Goal: Task Accomplishment & Management: Manage account settings

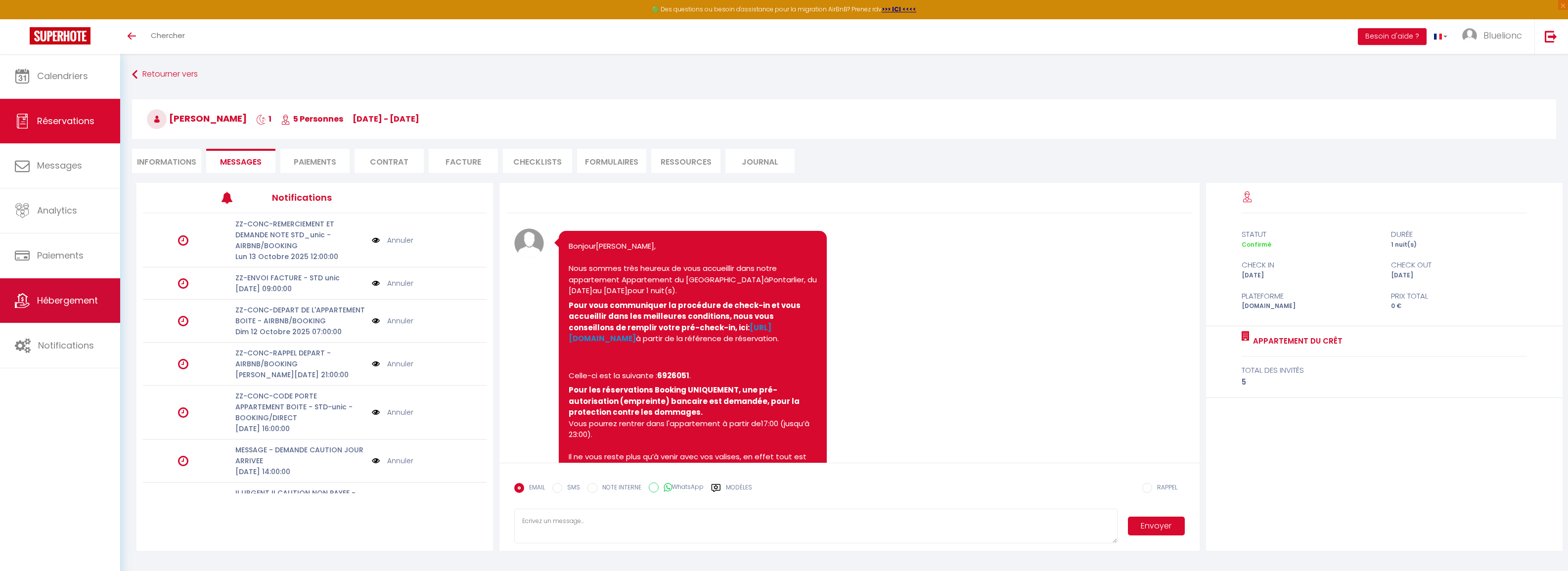
scroll to position [54, 0]
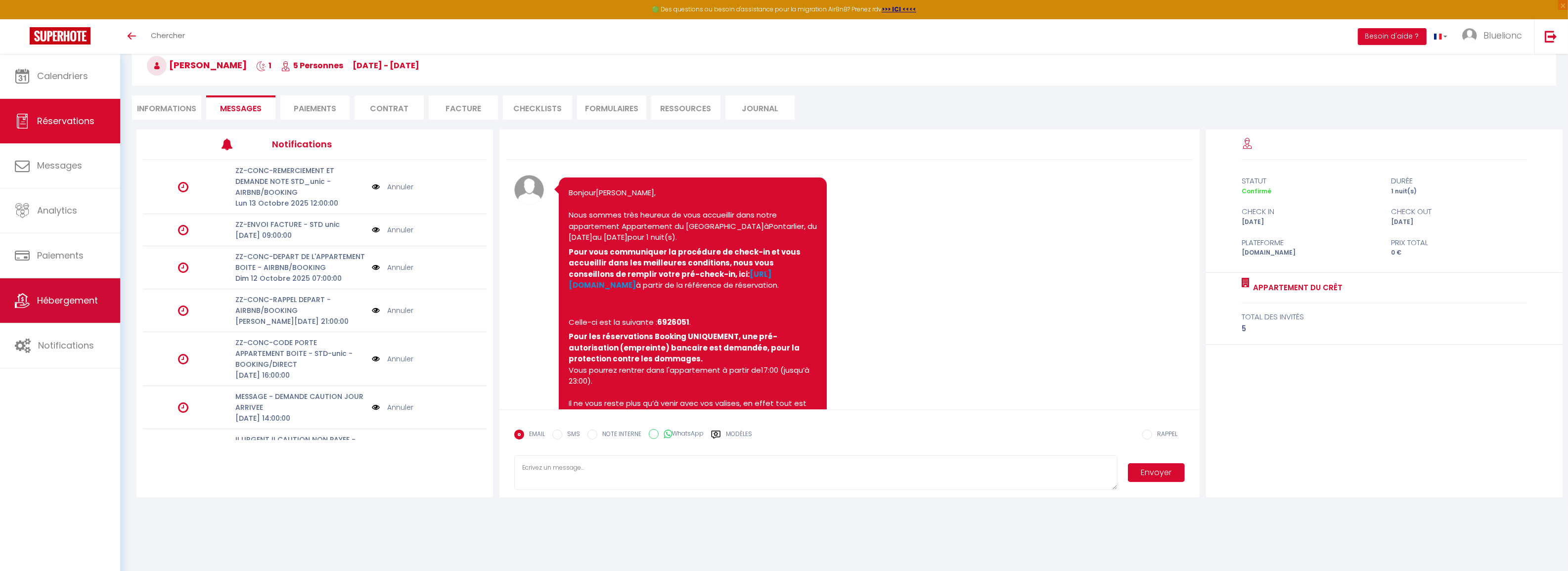
click at [49, 309] on link "Hébergement" at bounding box center [60, 300] width 120 height 44
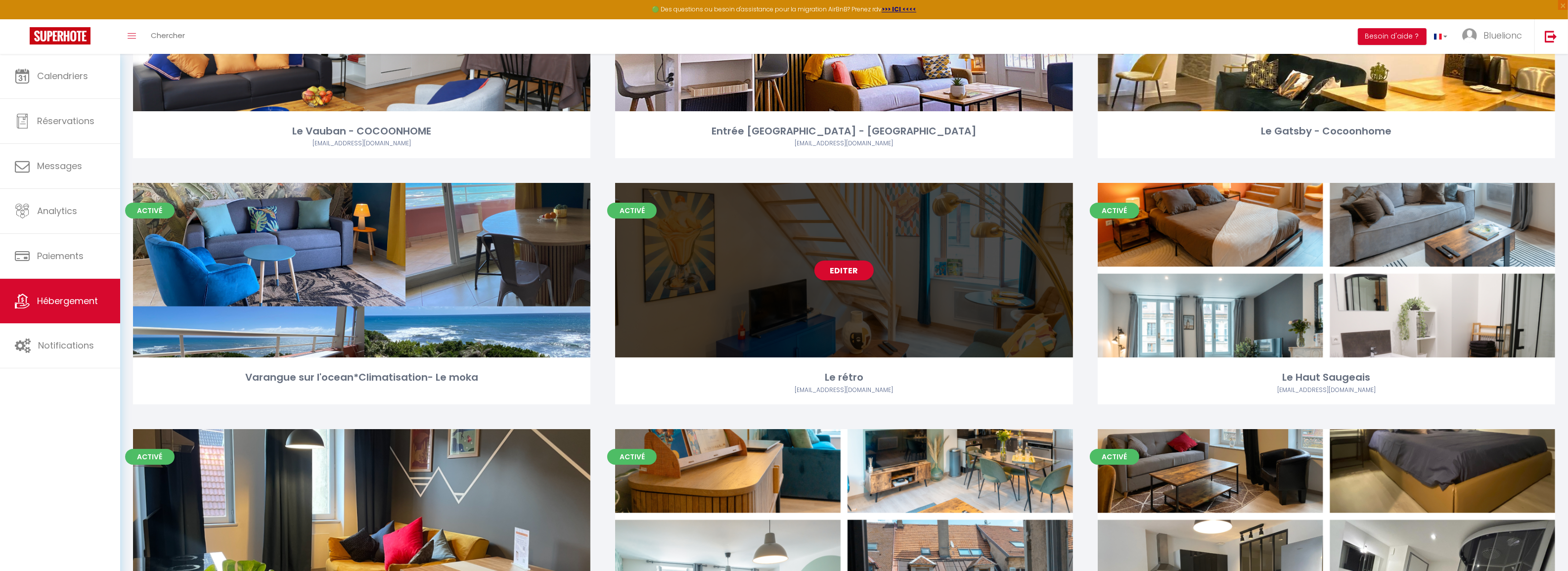
scroll to position [186, 0]
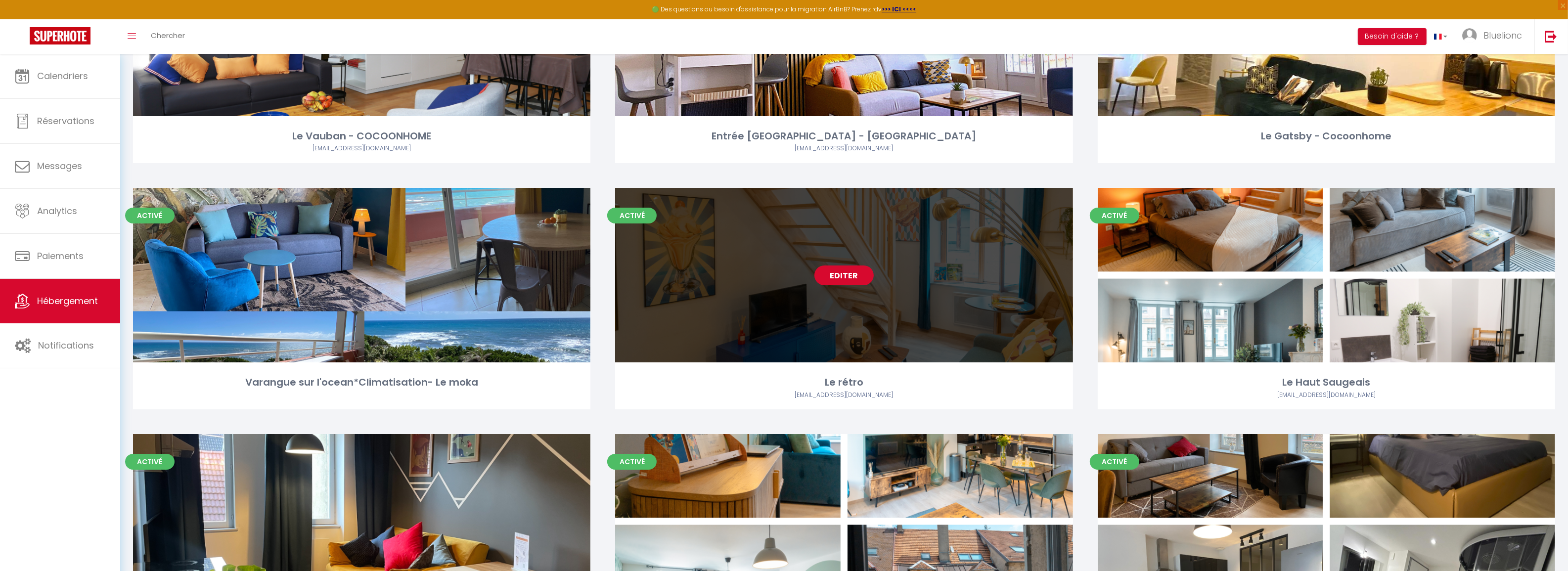
click at [850, 268] on link "Editer" at bounding box center [844, 275] width 59 height 19
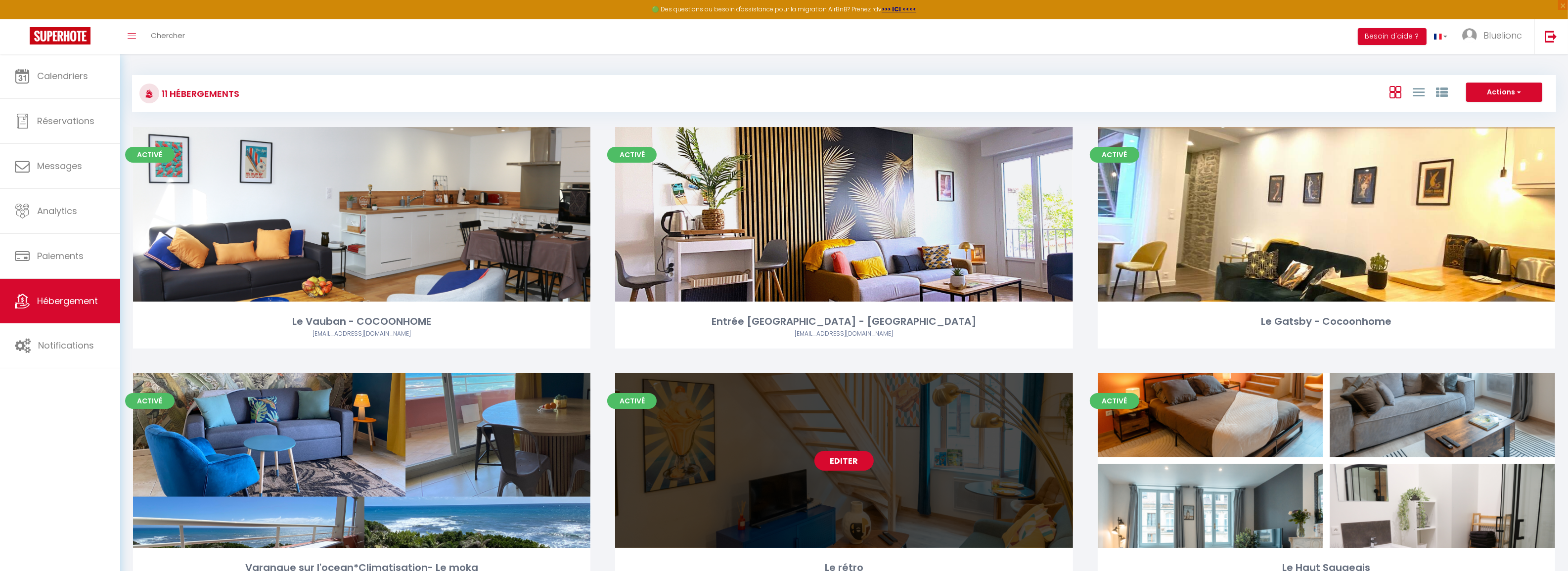
select select "3"
select select "2"
select select "1"
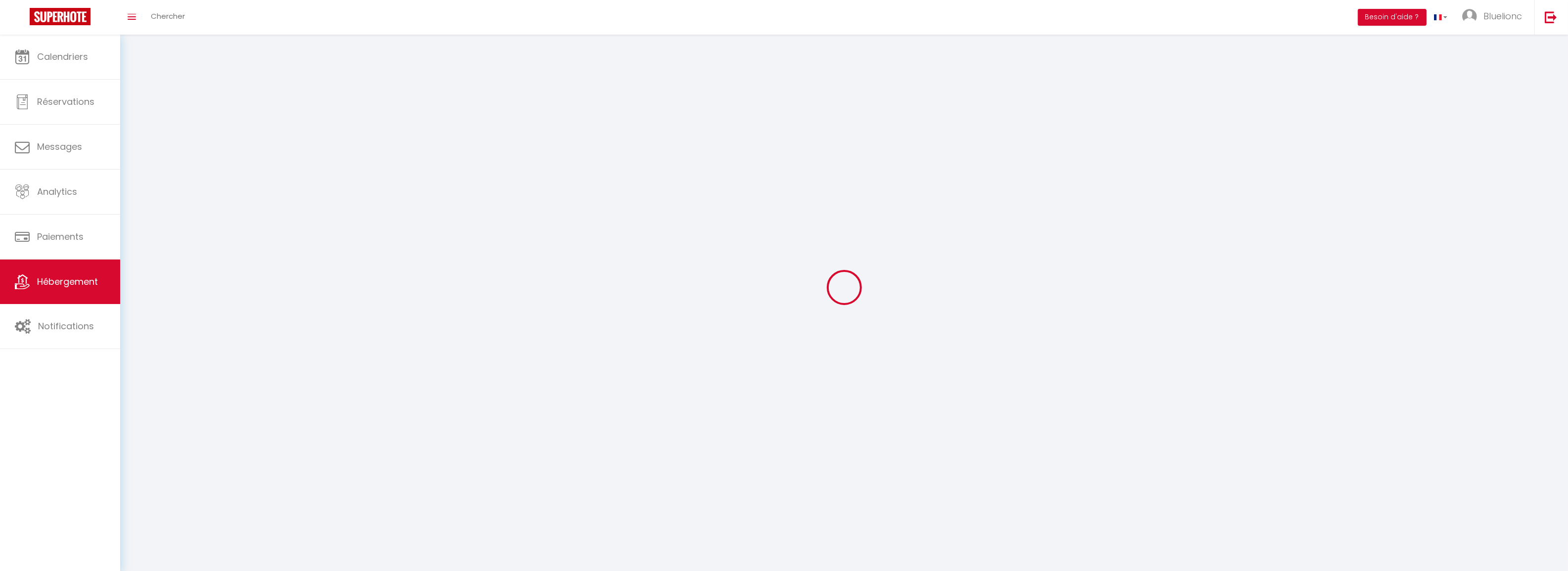
select select
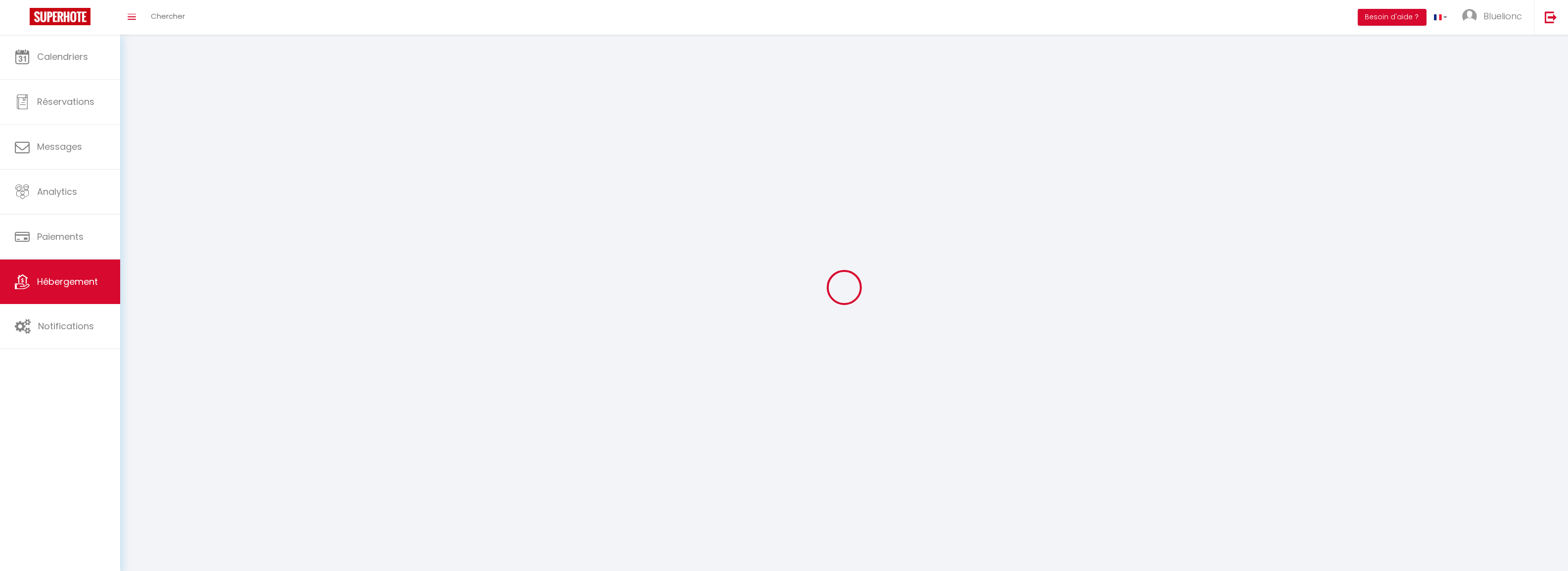
checkbox input "false"
select select
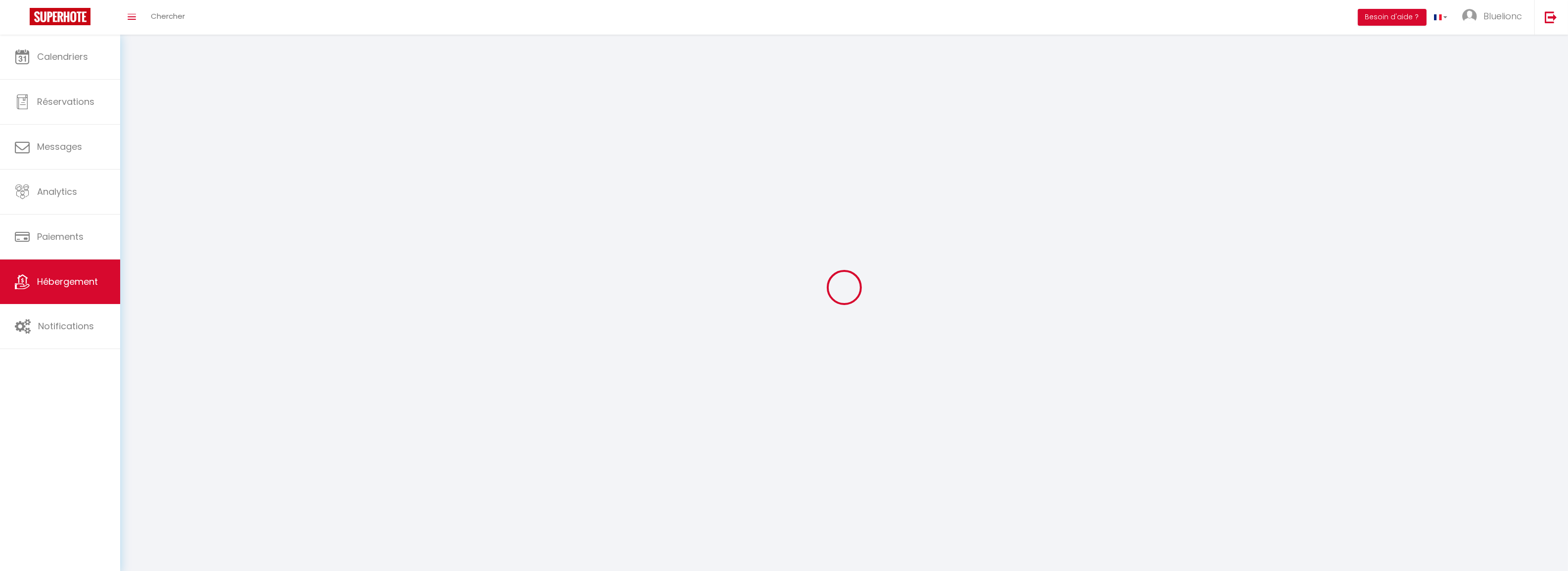
select select
select select "28"
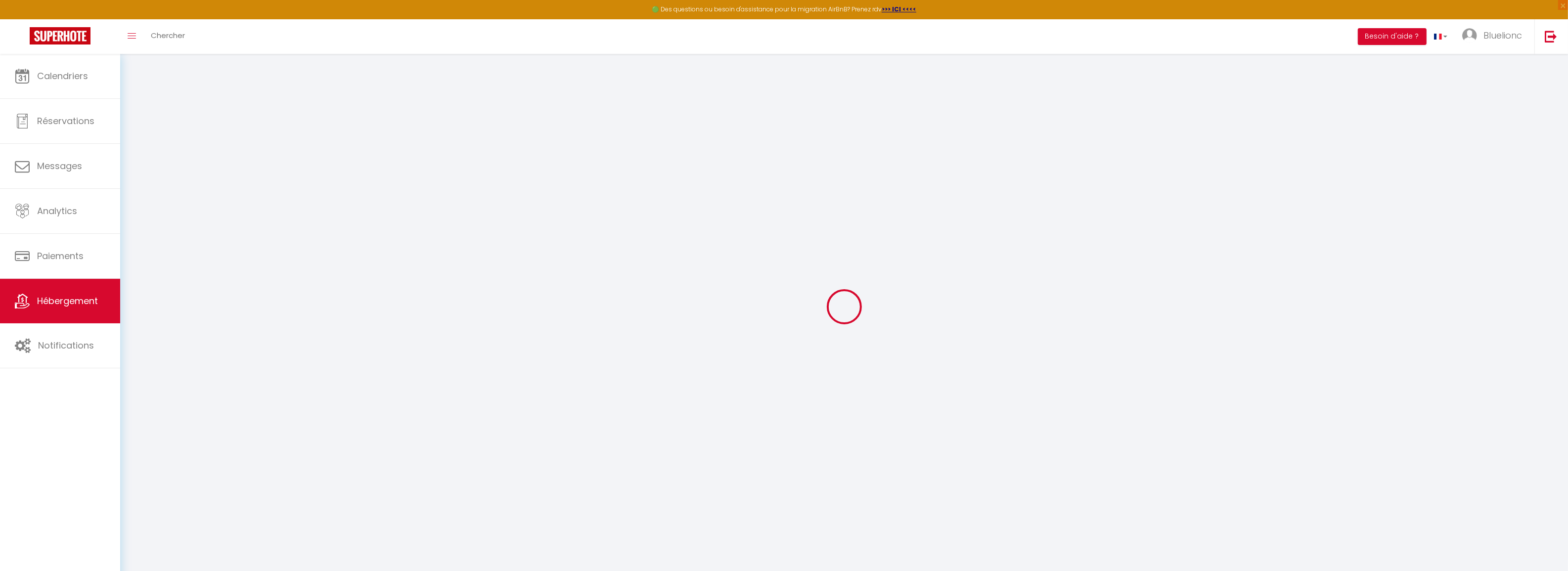
select select
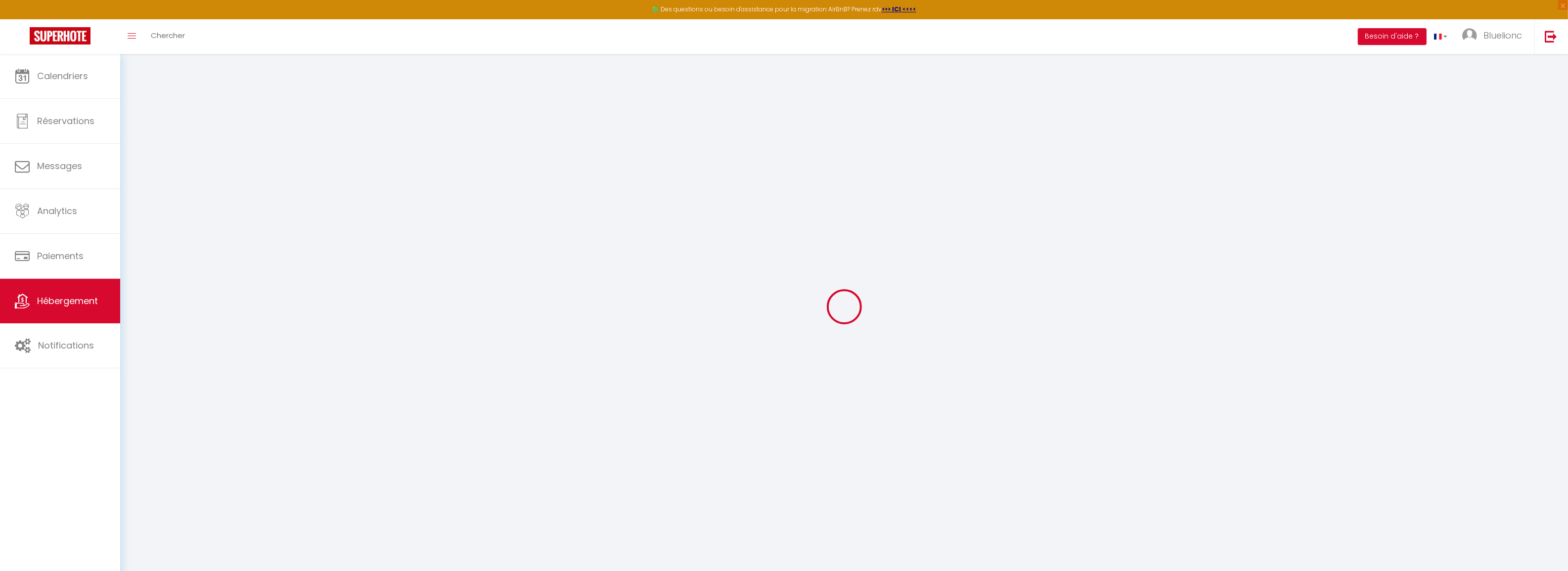
select select
checkbox input "false"
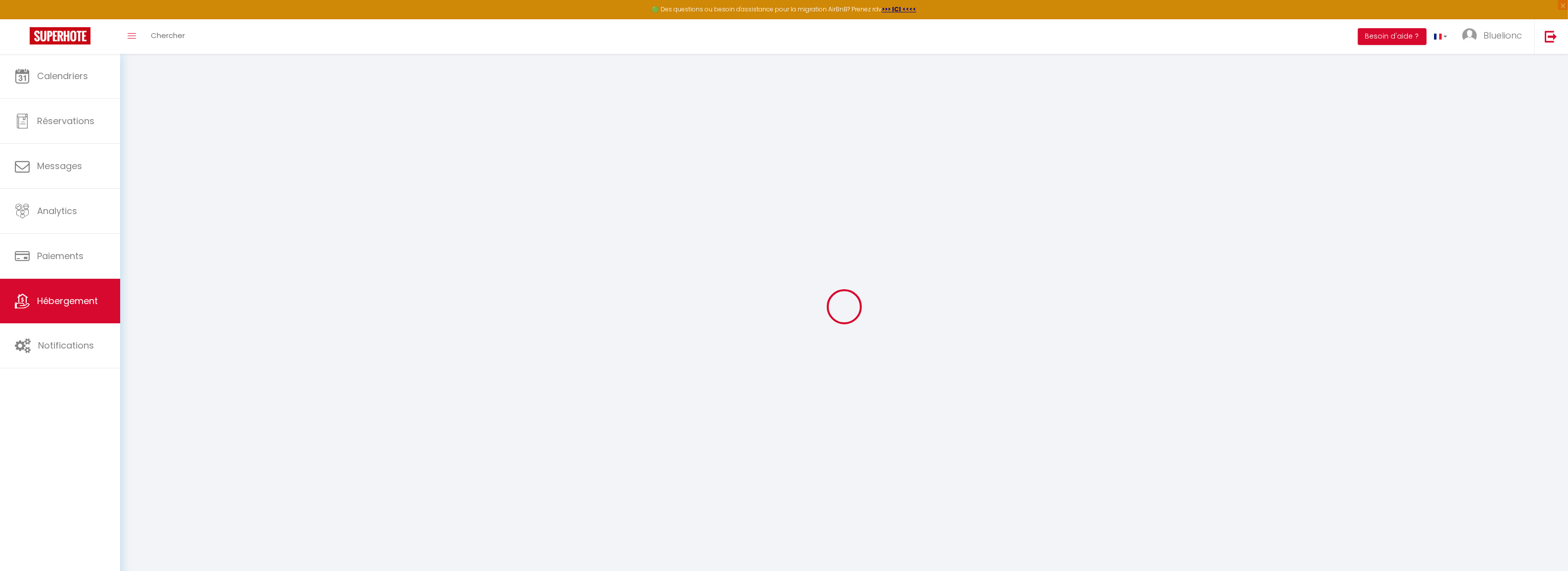
select select
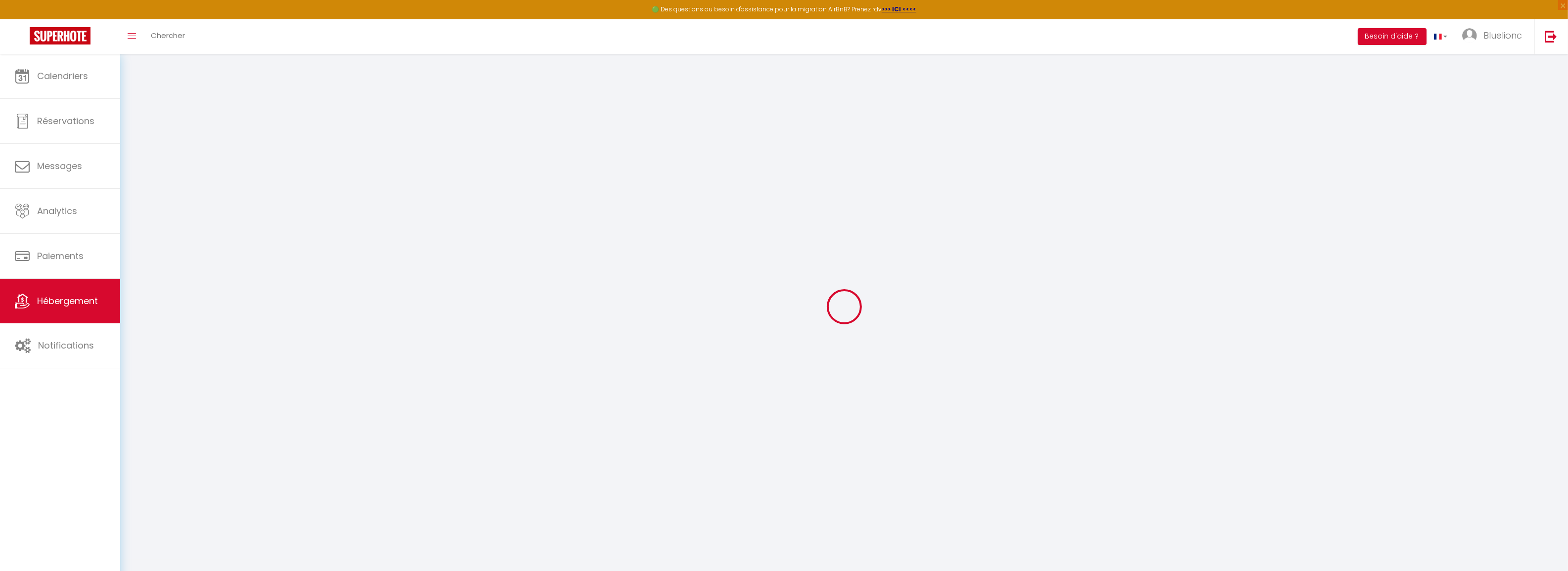
select select
checkbox input "false"
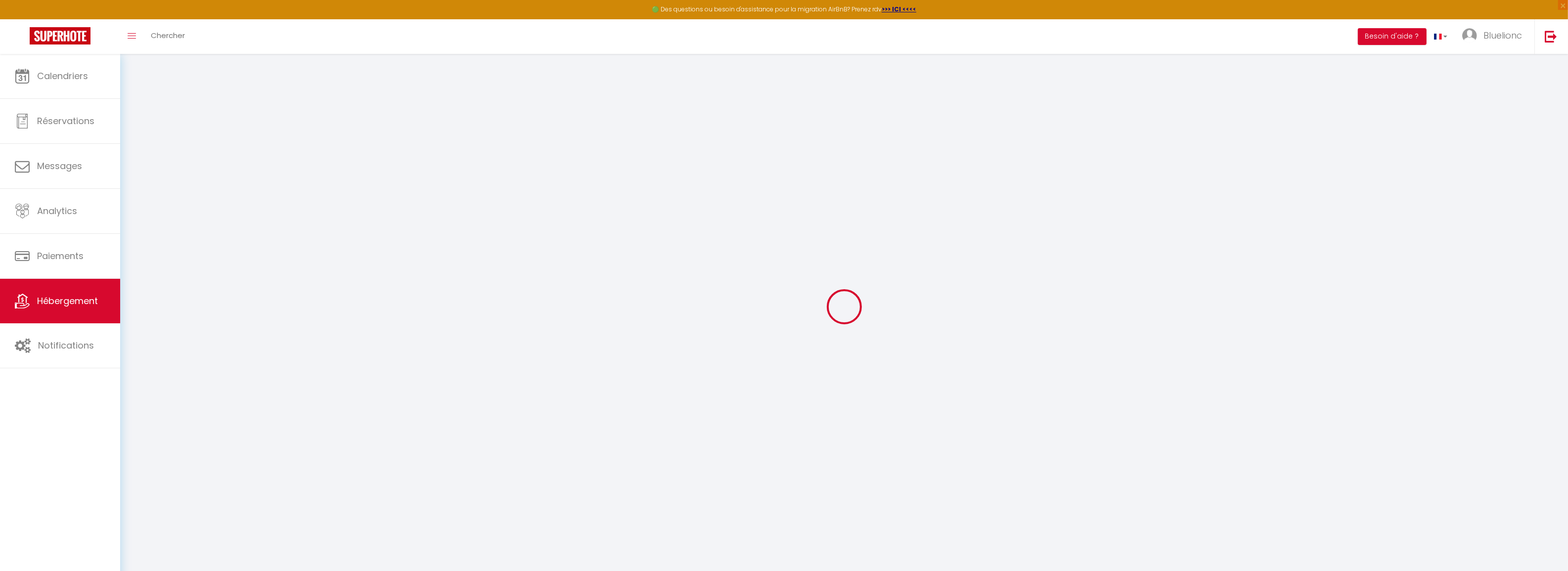
checkbox input "false"
select select
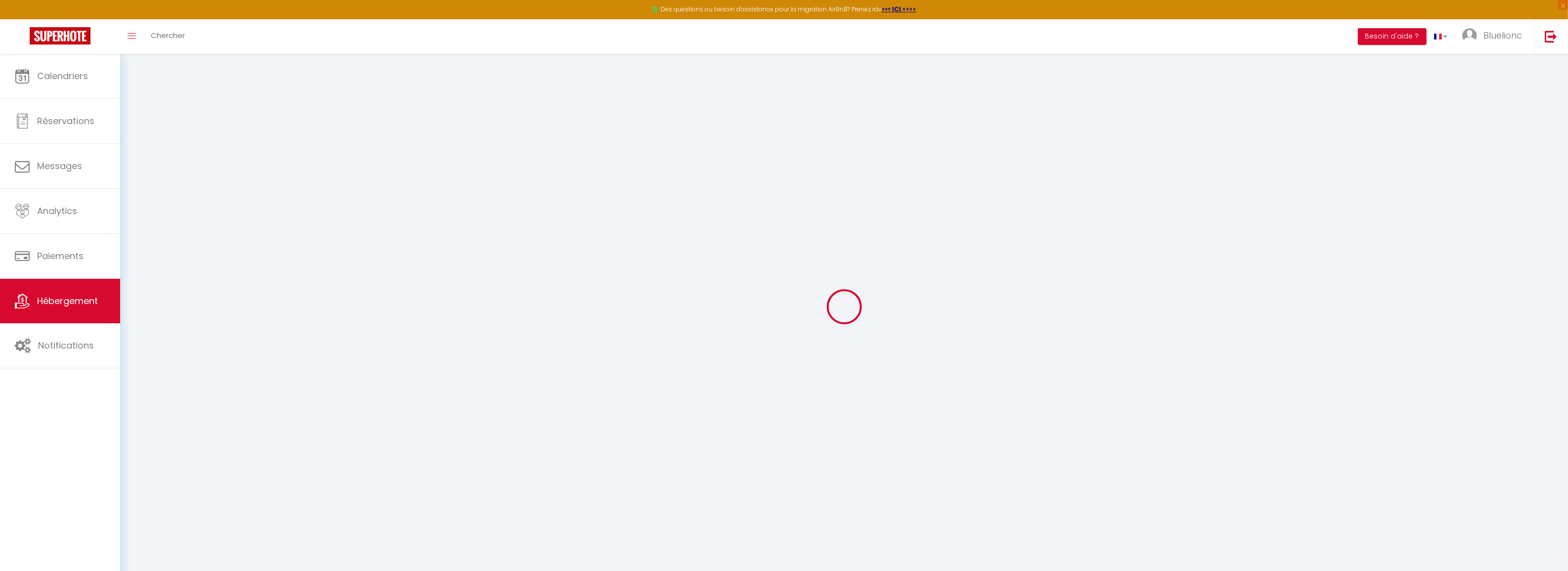
select select
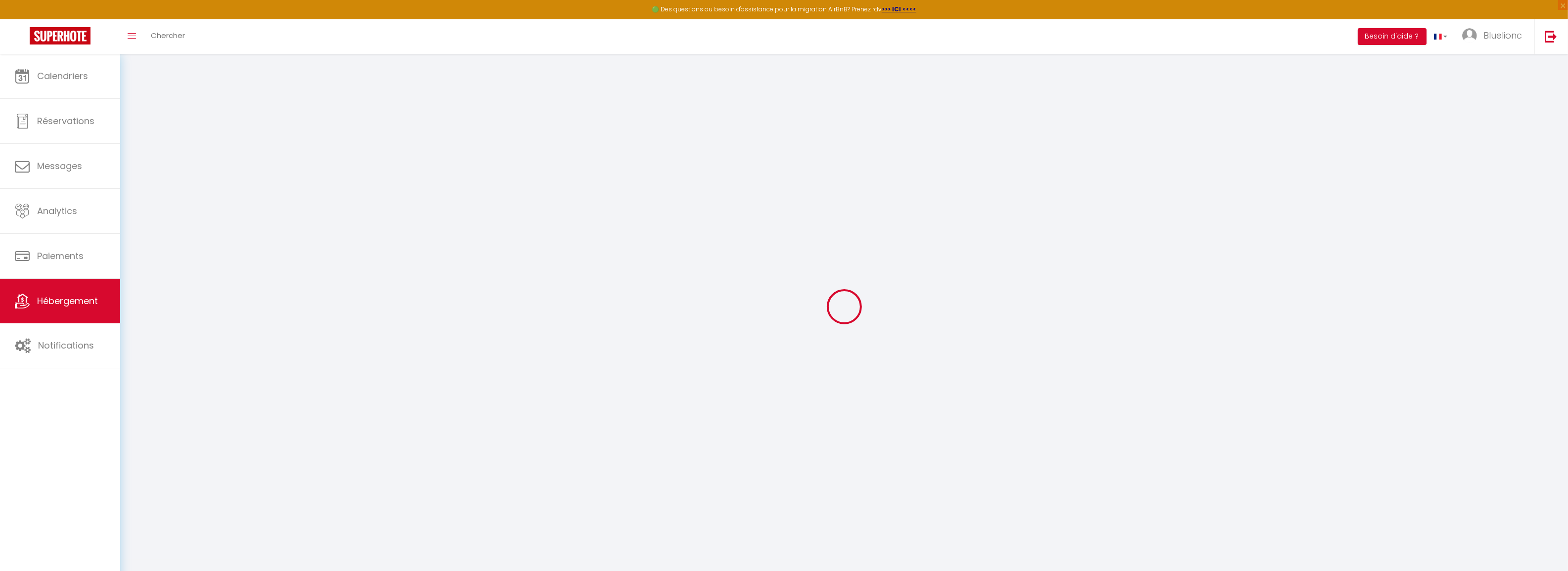
checkbox input "false"
select select
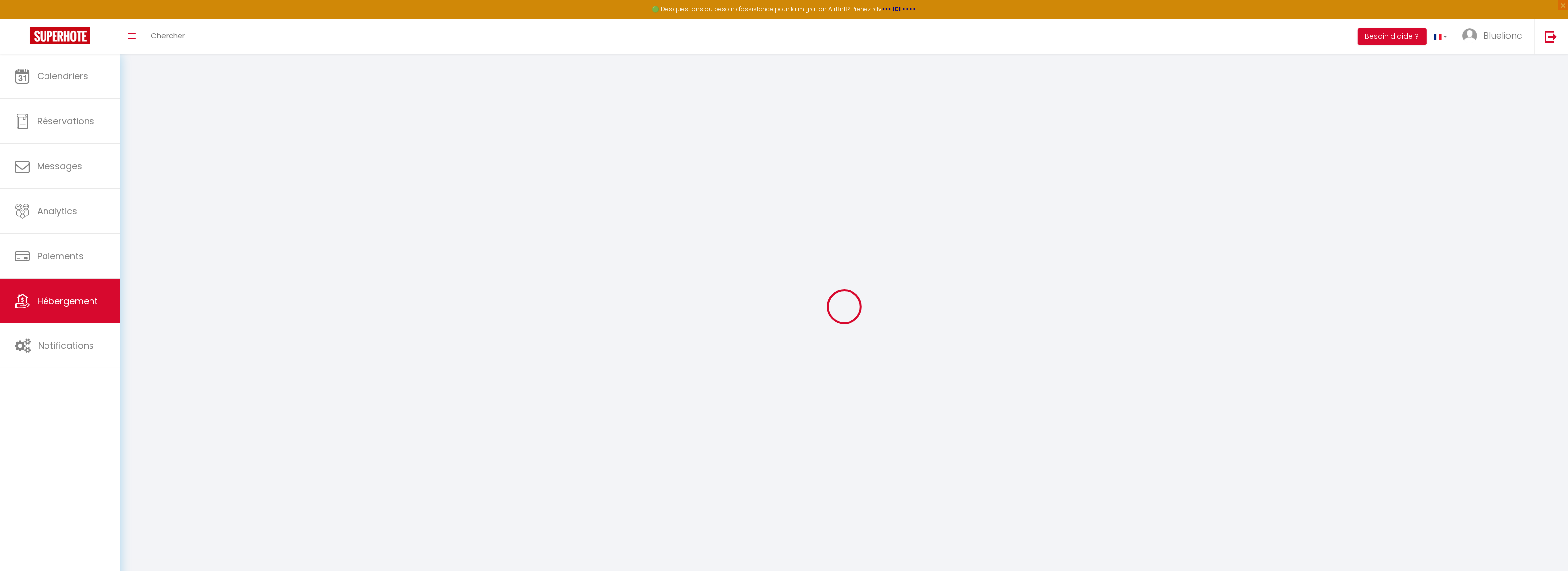
select select
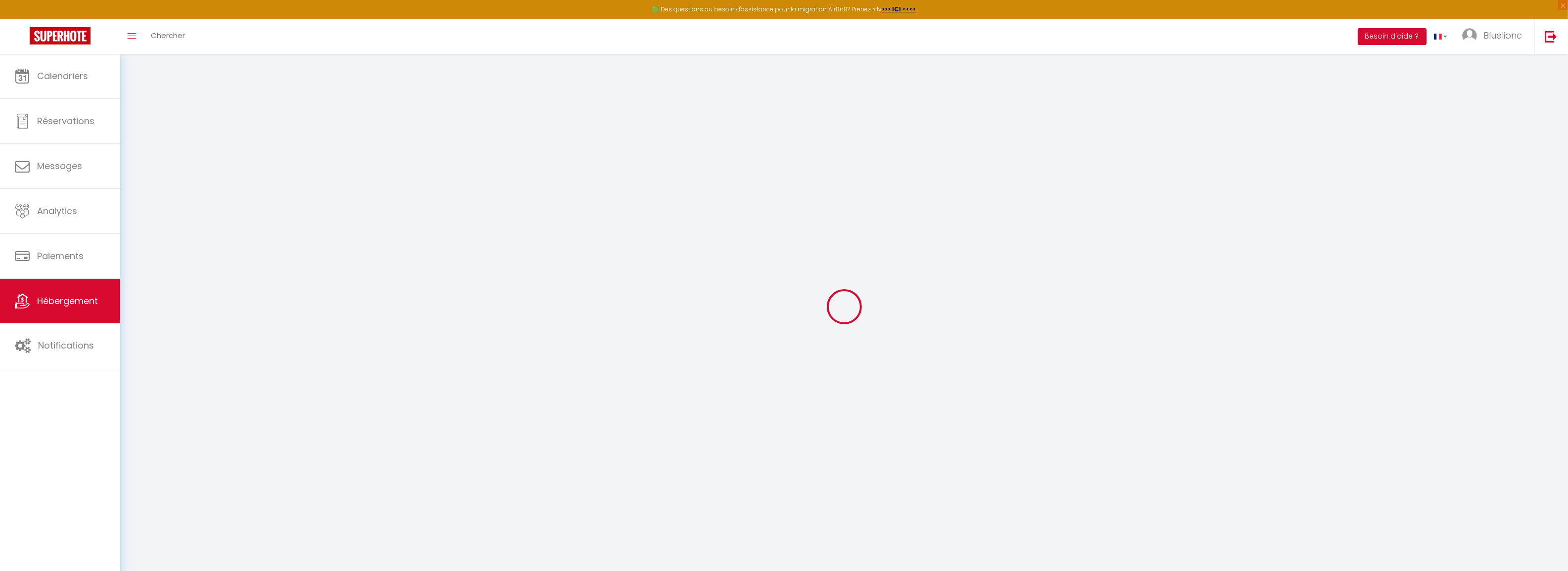
select select
checkbox input "false"
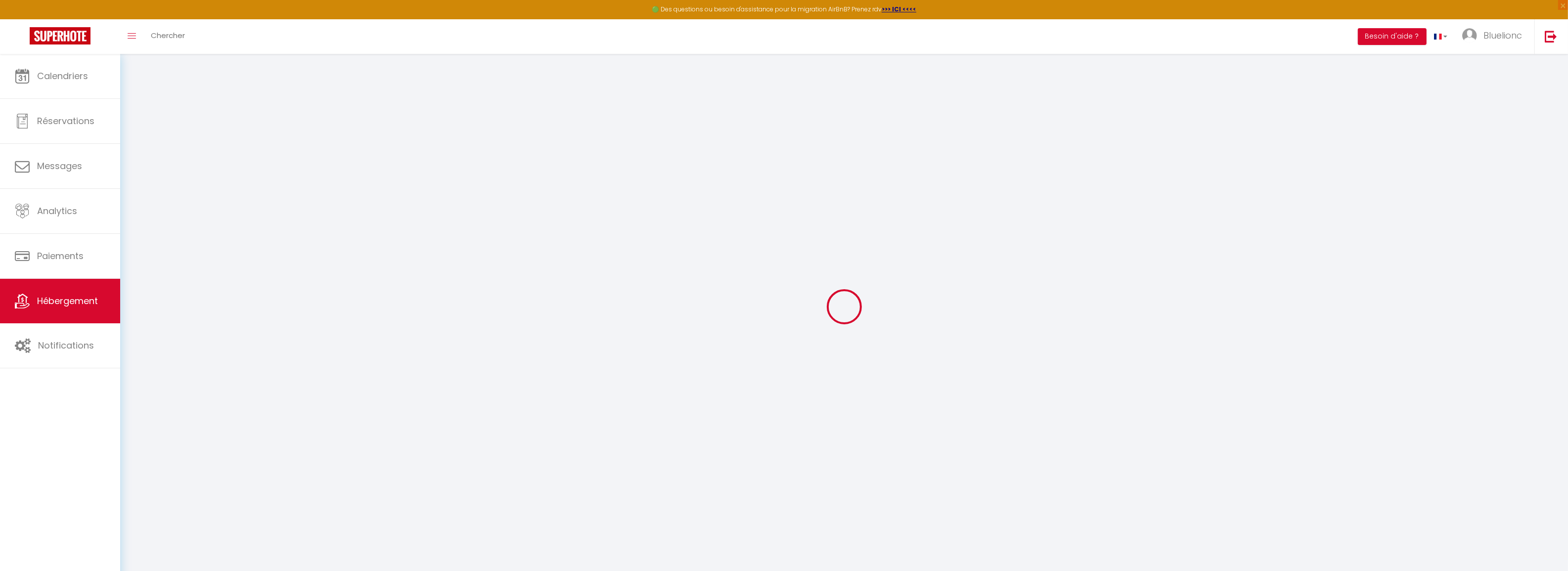
checkbox input "false"
select select
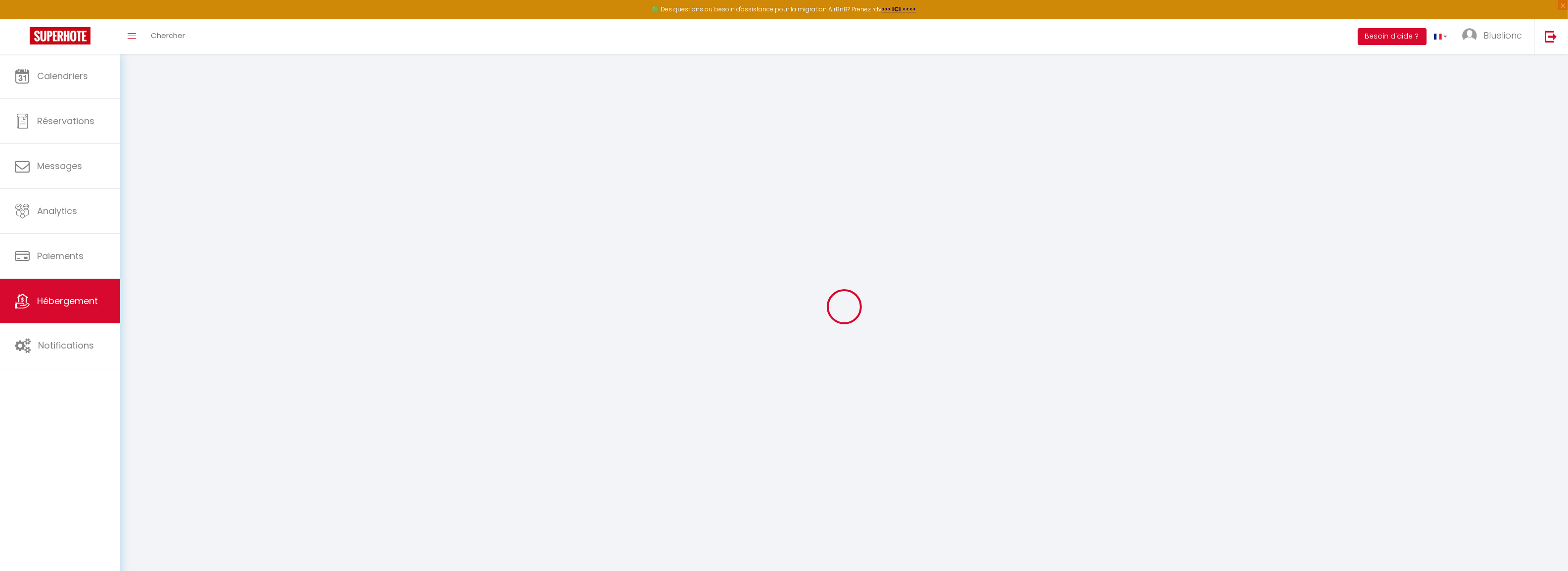
select select
checkbox input "false"
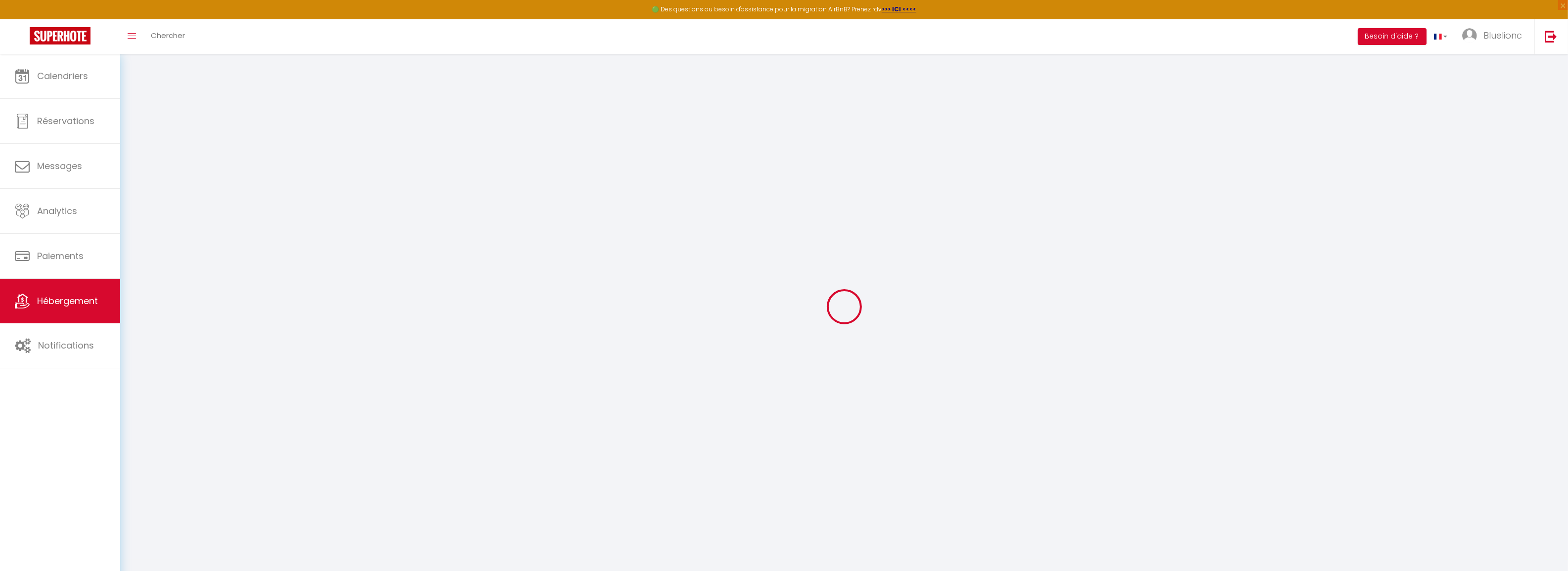
checkbox input "false"
select select
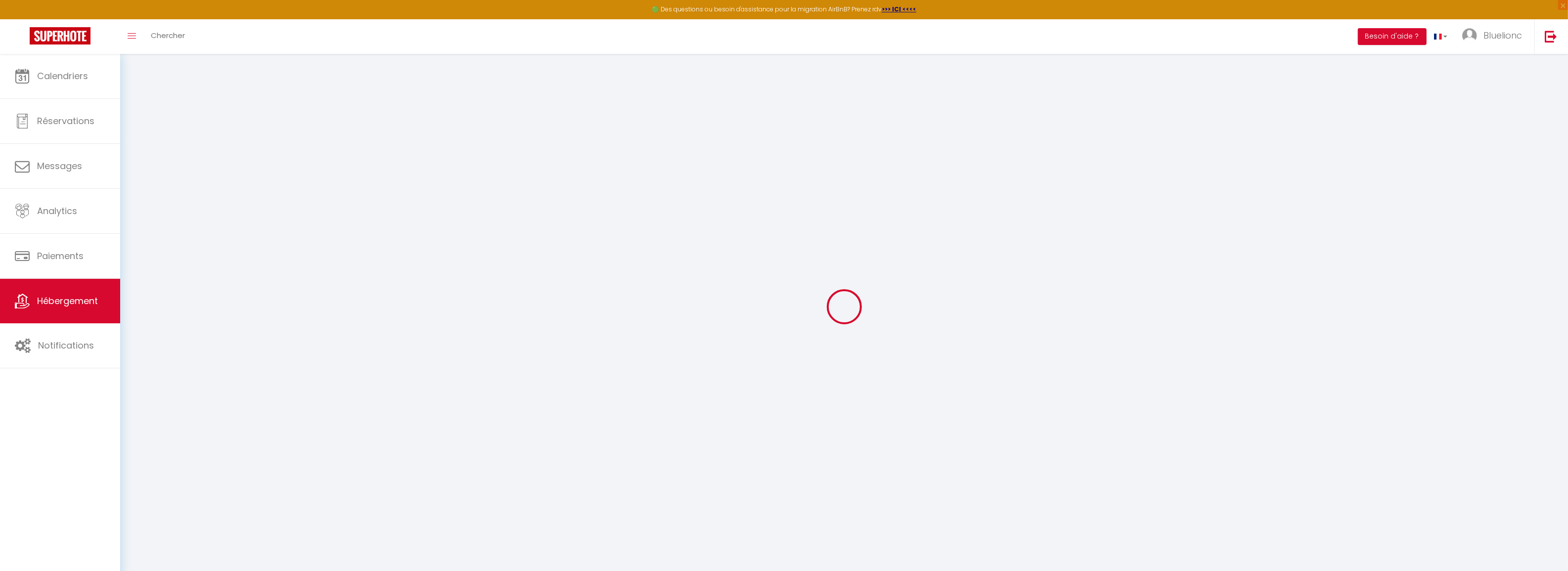
select select
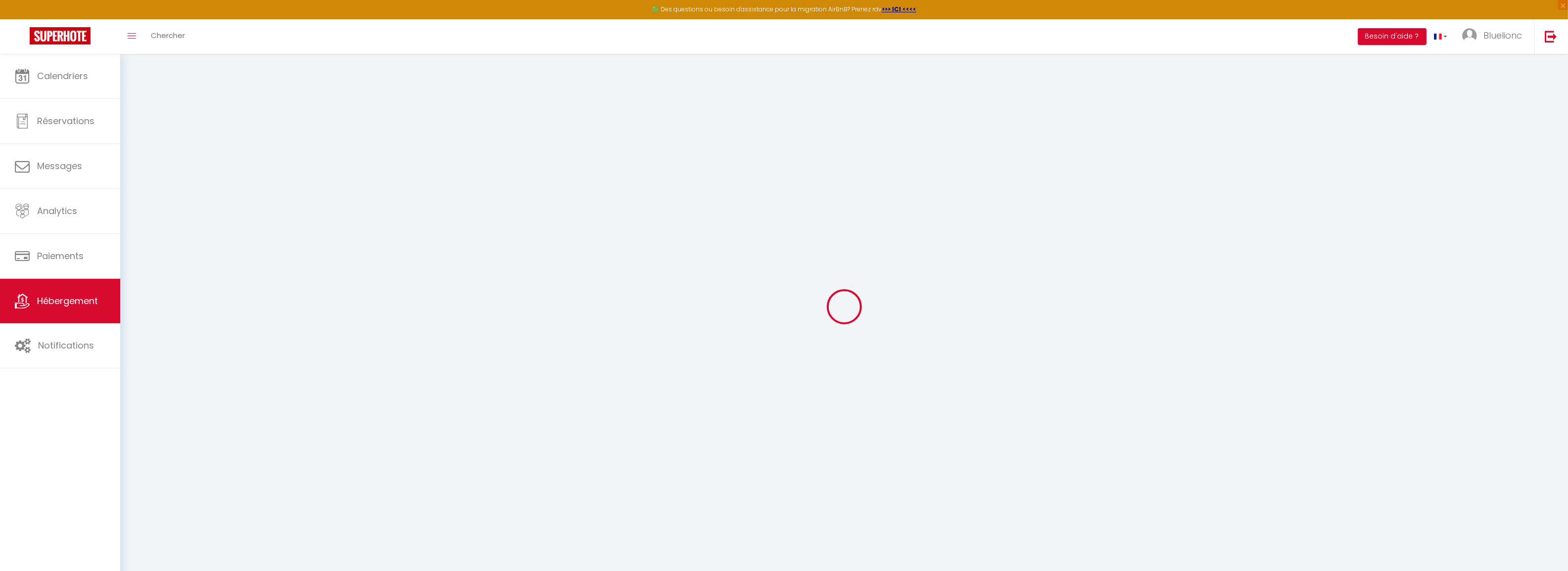
select select
checkbox input "false"
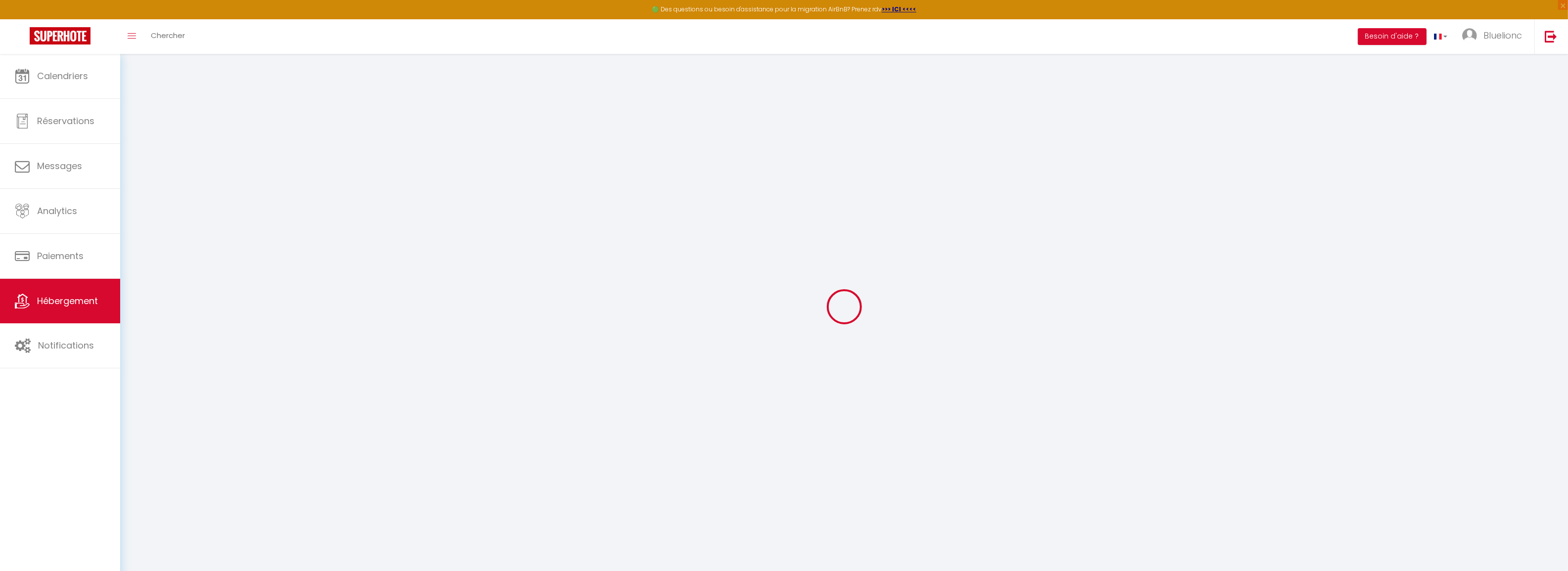
select select
type input "Le rétro"
type input "[PERSON_NAME]"
type input "Raulet invest immobilier 2"
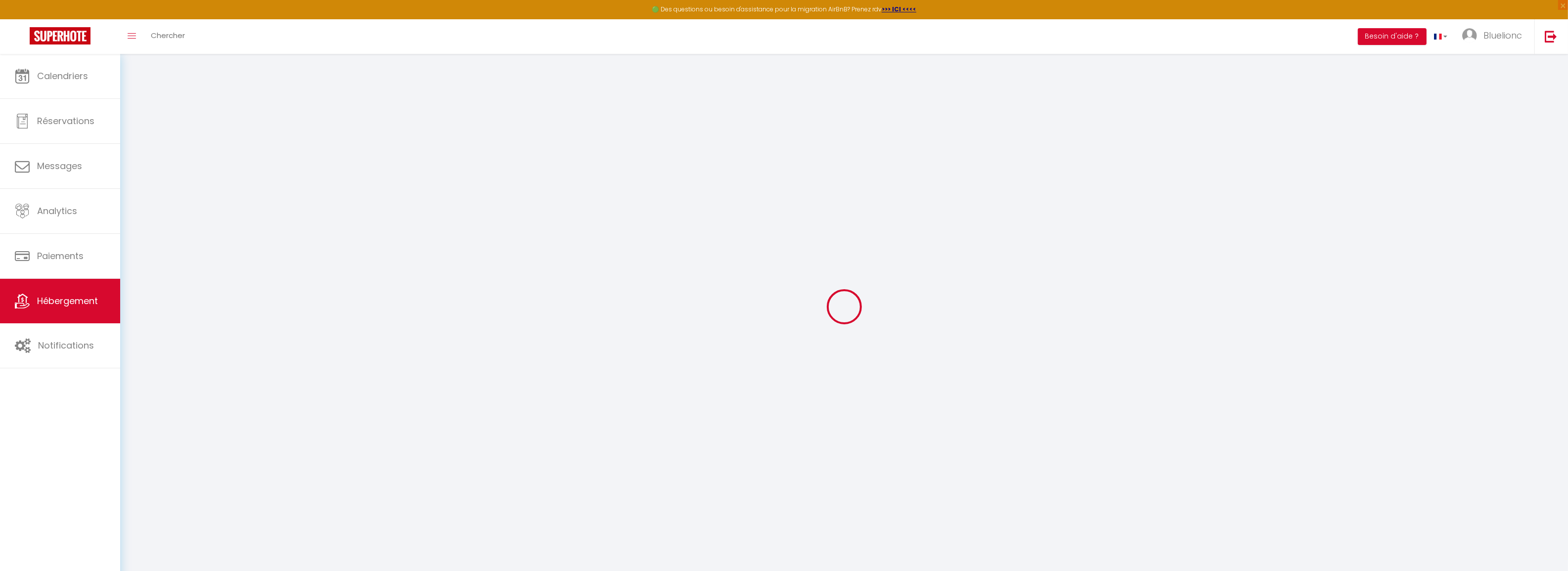
type input "[STREET_ADDRESS]"
type input "74160"
type input "Saint Julien en Genevois"
type input "50"
type input "14"
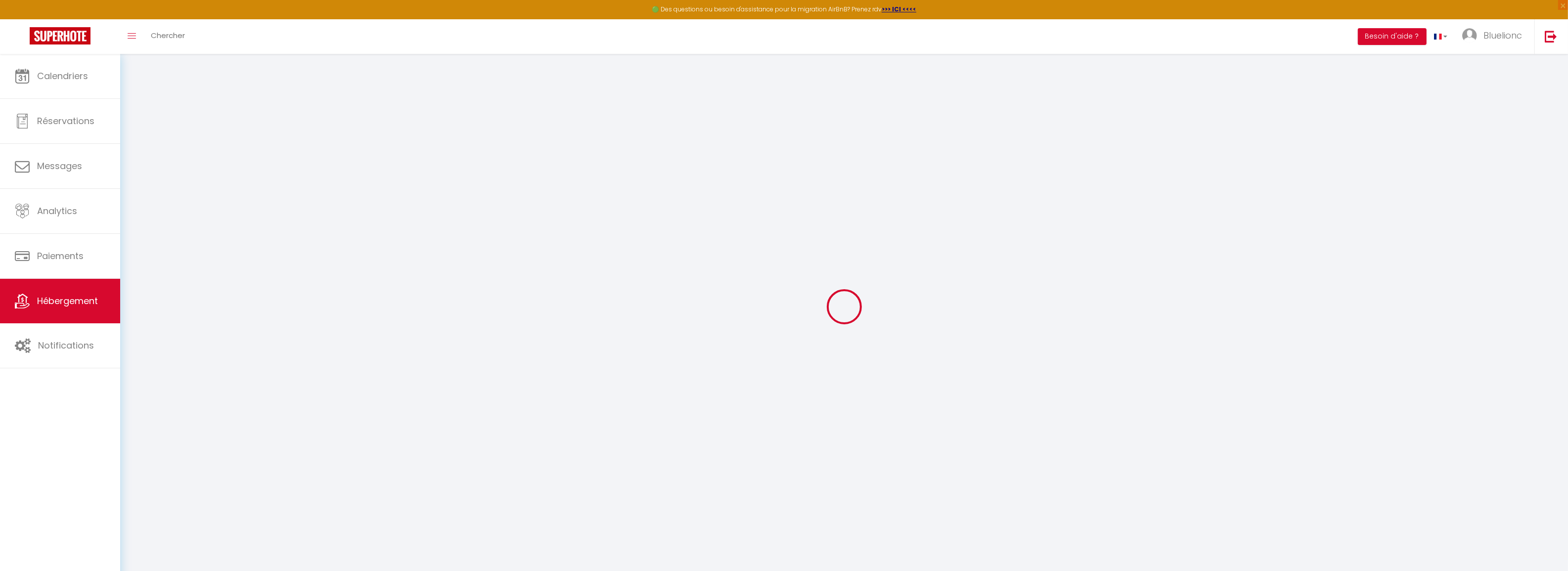
type input "36"
type input "5.5"
type input "4.8"
type input "300"
select select
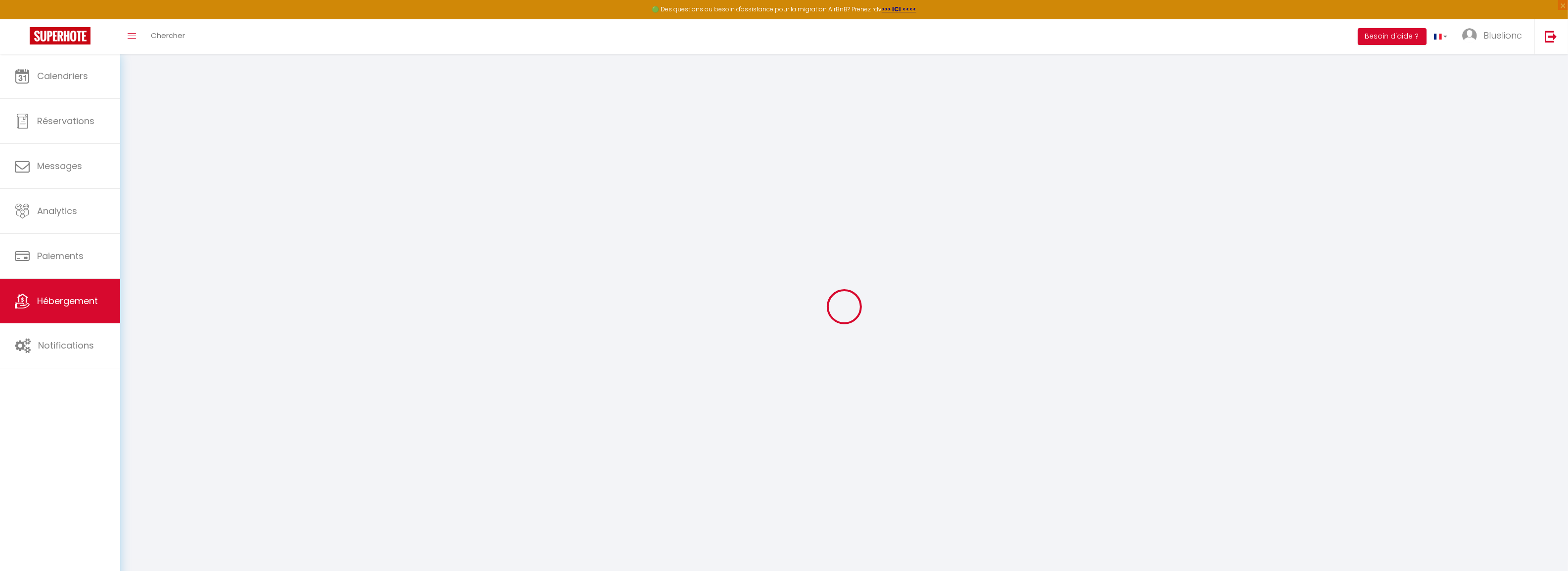
select select
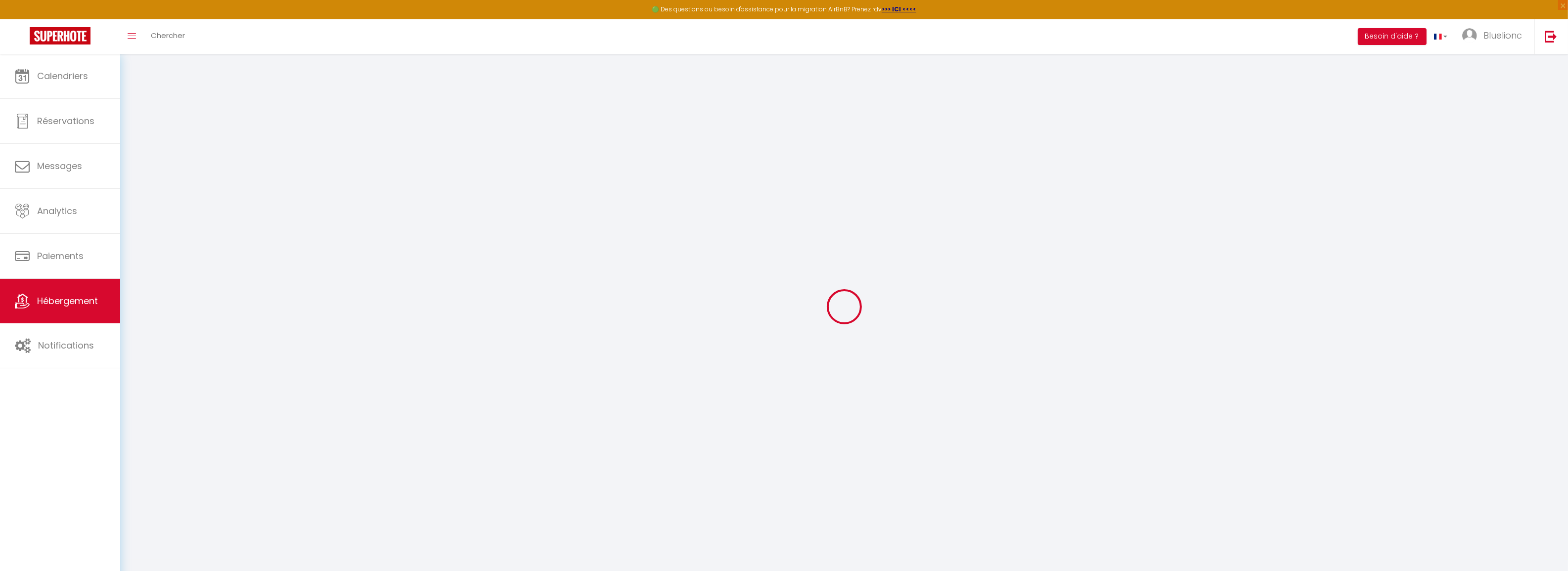
type input "[STREET_ADDRESS]"
type input "25300"
type input "Pontarlier"
type input "[EMAIL_ADDRESS][DOMAIN_NAME]"
select select "11517"
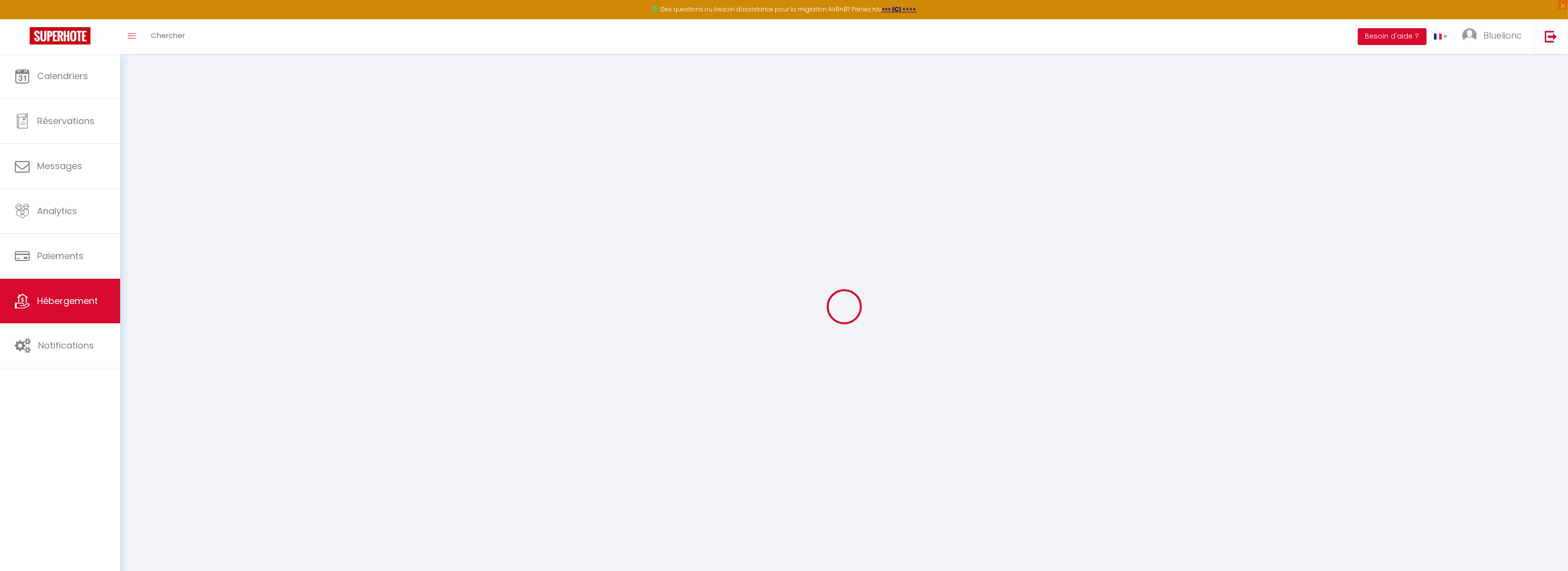
checkbox input "true"
checkbox input "false"
radio input "true"
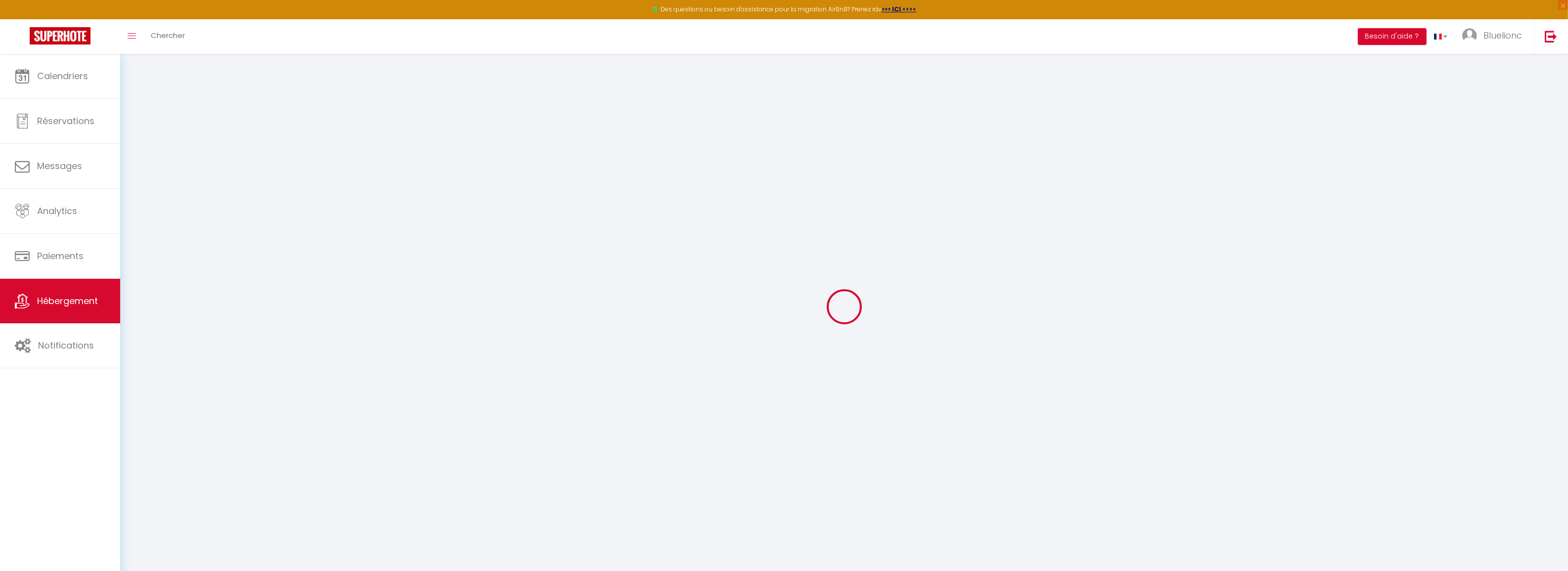
type input "22"
type input "30"
type input "0"
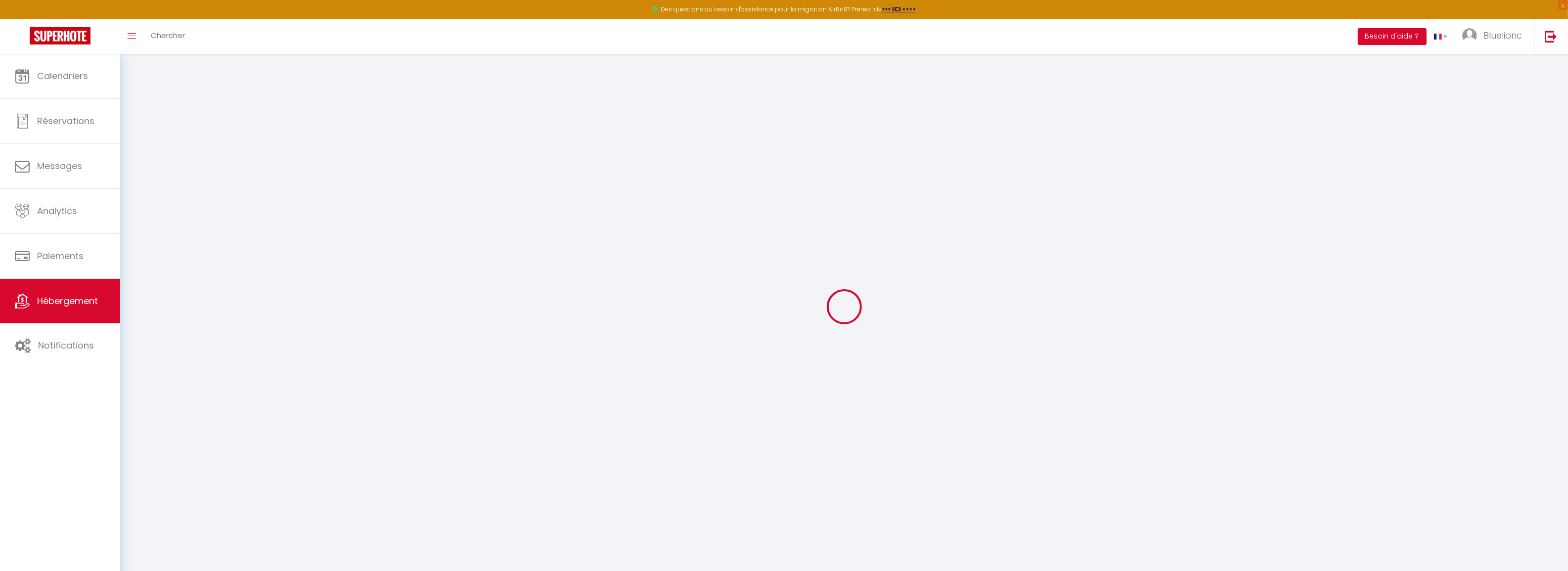
select select
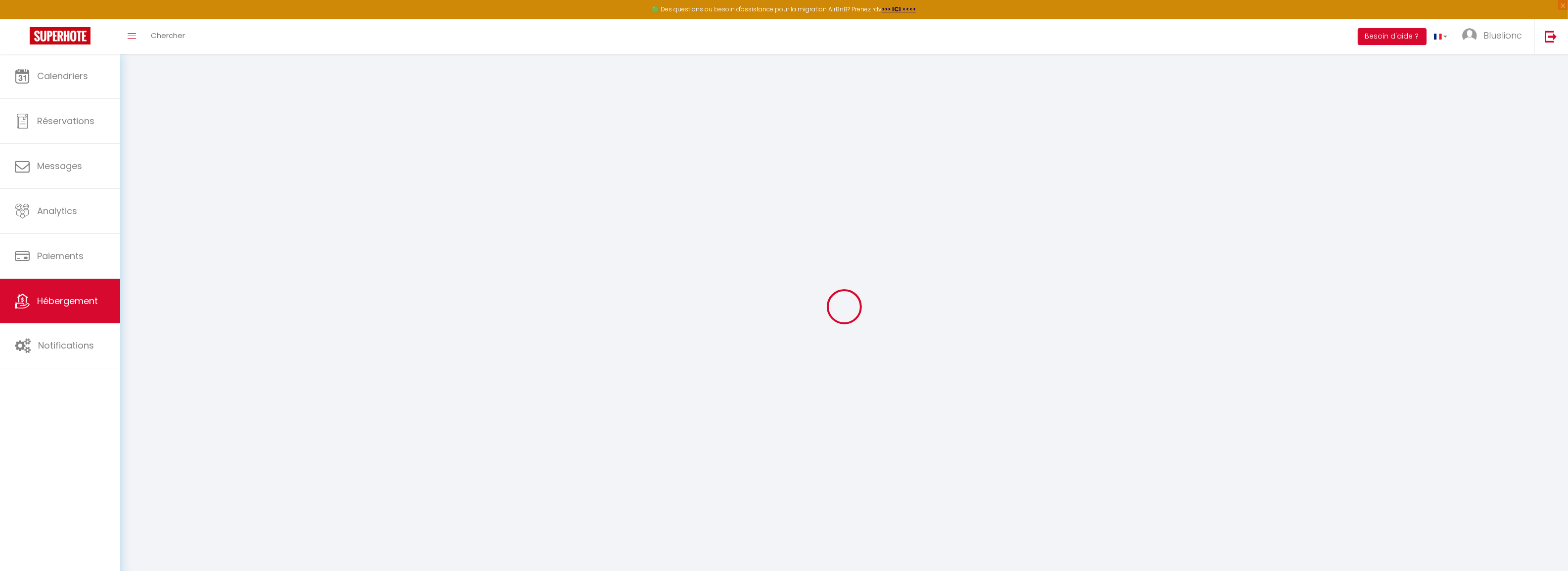
select select
checkbox input "true"
checkbox input "false"
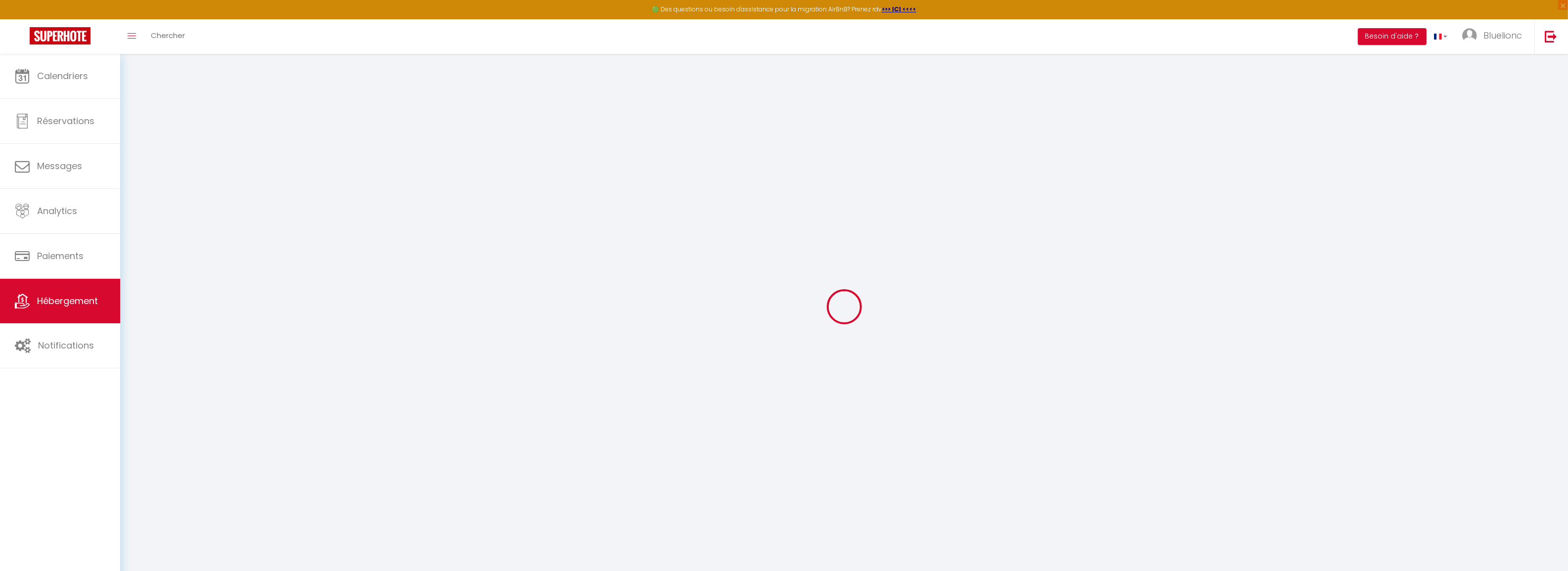
select select
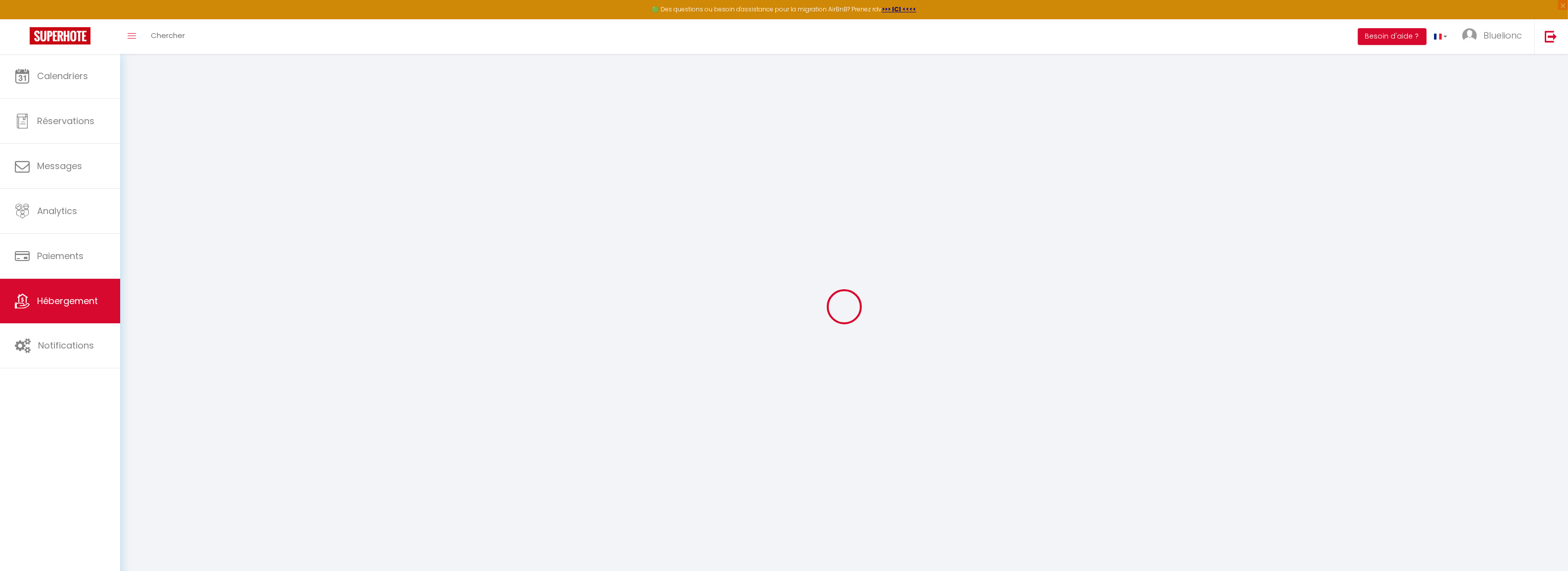
select select
checkbox input "true"
checkbox input "false"
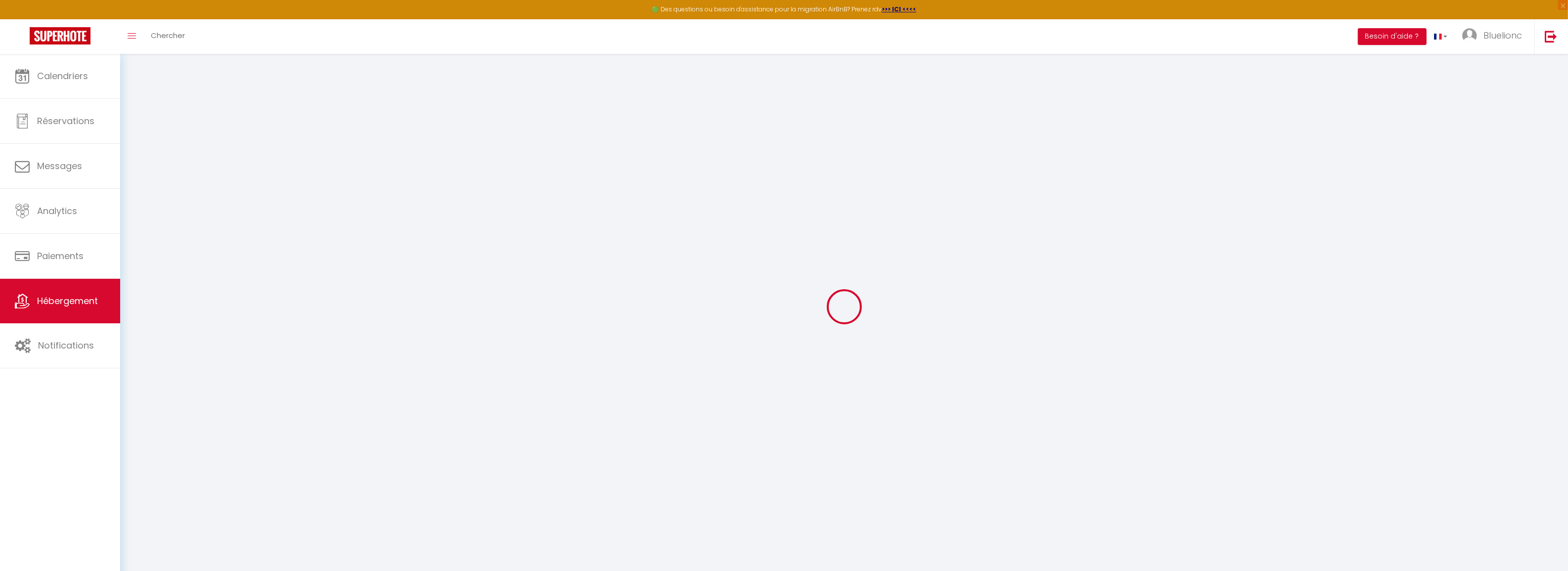
checkbox input "true"
checkbox input "false"
checkbox input "true"
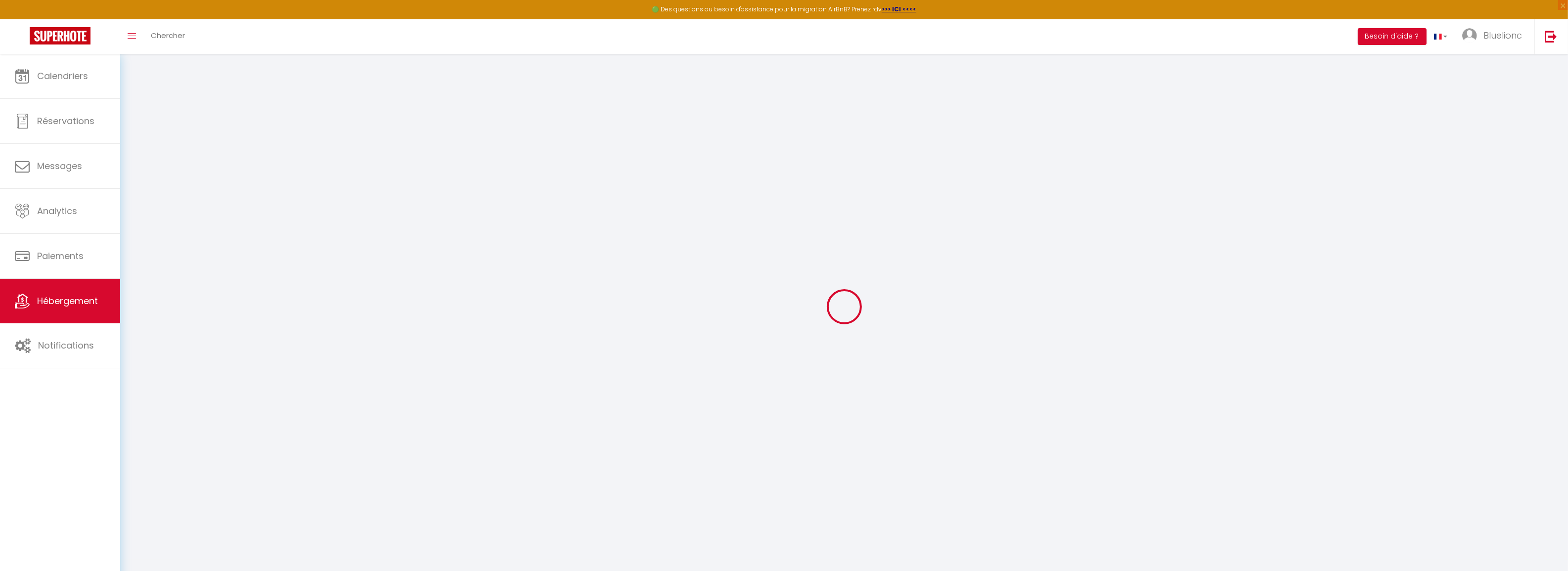
checkbox input "false"
select select "17:00"
select select "22:00"
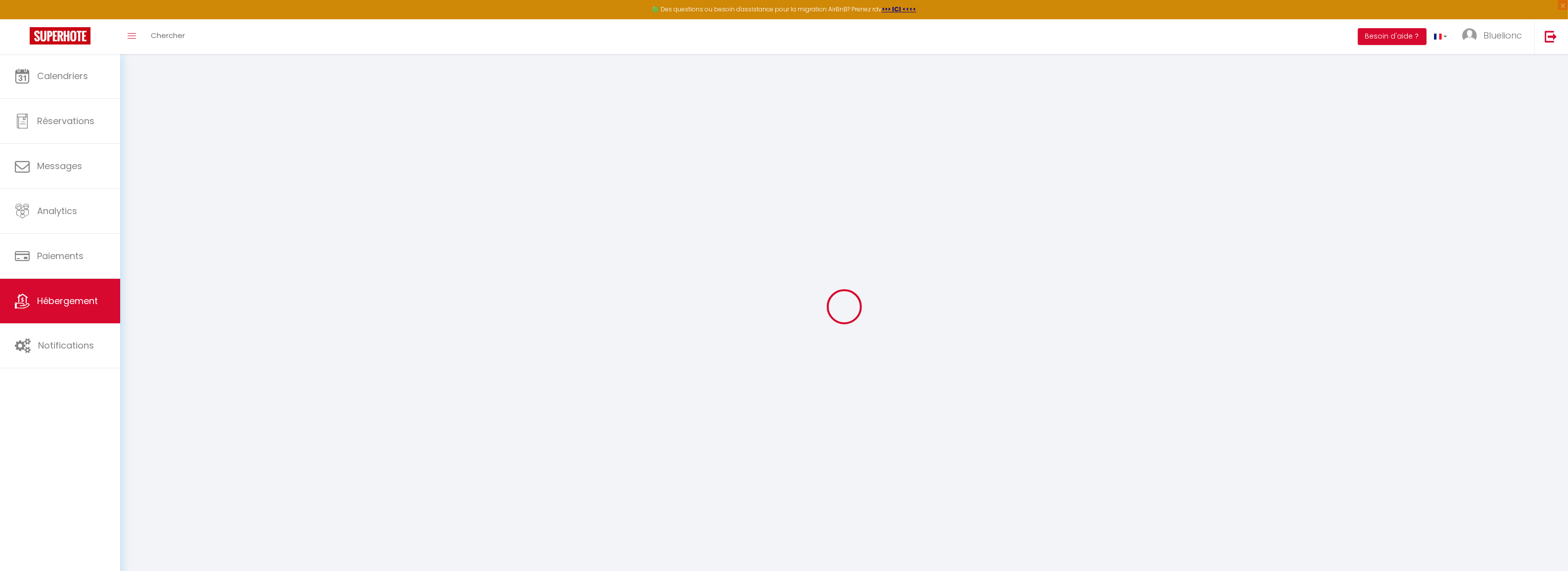
select select "10:00"
select select "30"
select select "120"
select select "22:00"
checkbox input "true"
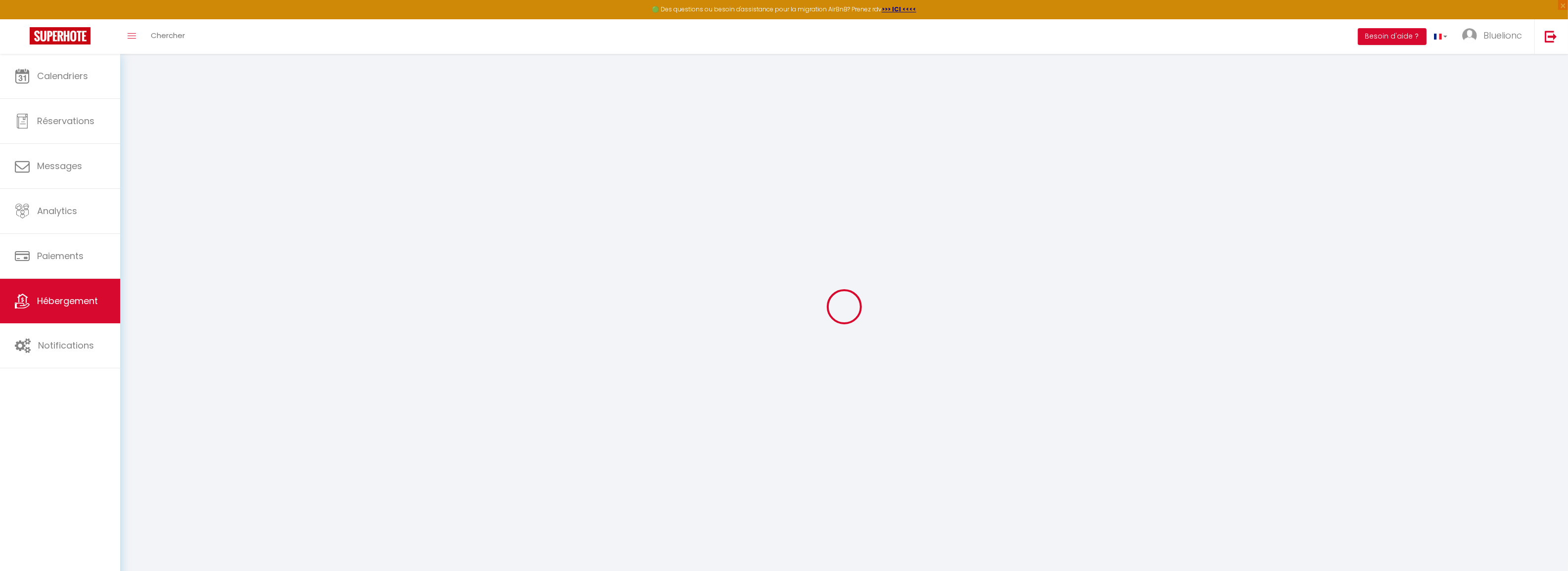
checkbox input "false"
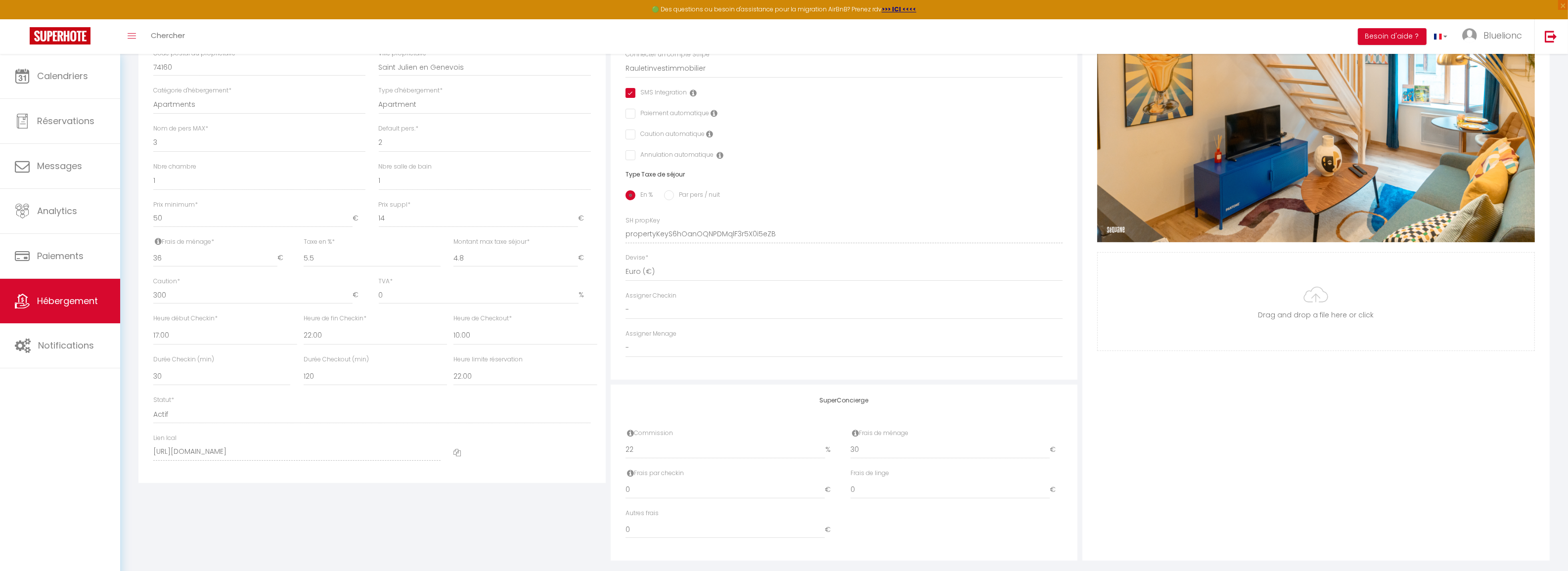
scroll to position [299, 0]
